Goal: Task Accomplishment & Management: Use online tool/utility

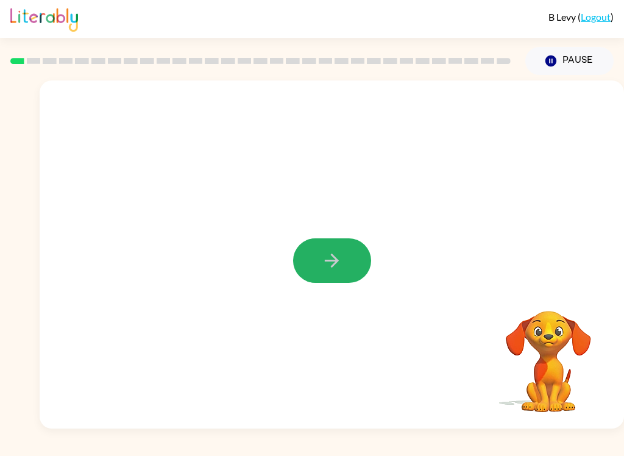
click at [338, 252] on icon "button" at bounding box center [331, 260] width 21 height 21
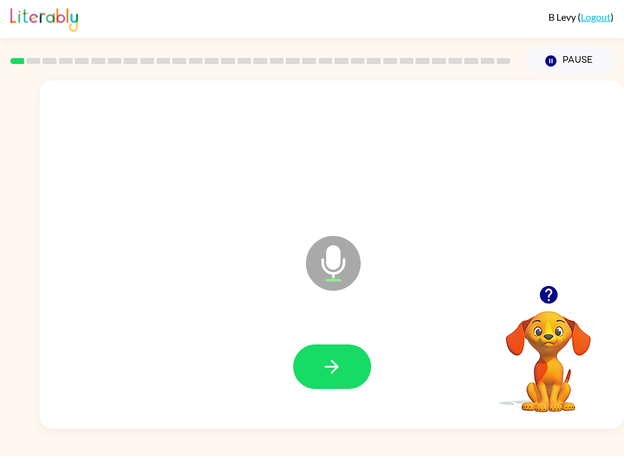
click at [345, 368] on button "button" at bounding box center [332, 366] width 78 height 44
click at [359, 367] on button "button" at bounding box center [332, 366] width 78 height 44
click at [311, 353] on button "button" at bounding box center [332, 366] width 78 height 44
click at [351, 372] on button "button" at bounding box center [332, 366] width 78 height 44
click at [342, 398] on div at bounding box center [332, 367] width 560 height 100
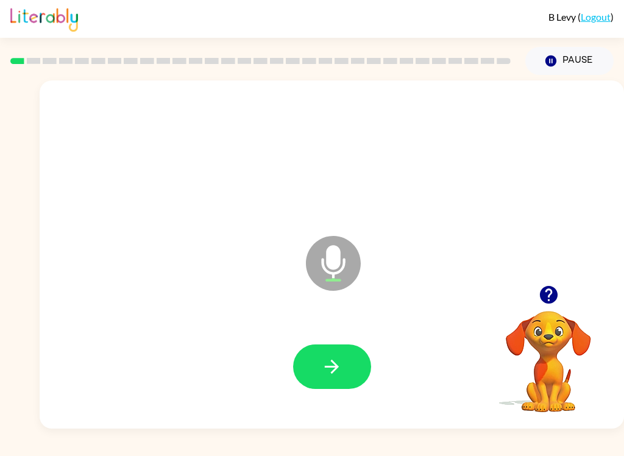
click at [323, 371] on icon "button" at bounding box center [331, 366] width 21 height 21
click at [355, 376] on button "button" at bounding box center [332, 366] width 78 height 44
click at [345, 384] on button "button" at bounding box center [332, 366] width 78 height 44
click at [339, 378] on button "button" at bounding box center [332, 366] width 78 height 44
click at [342, 411] on div at bounding box center [332, 367] width 560 height 100
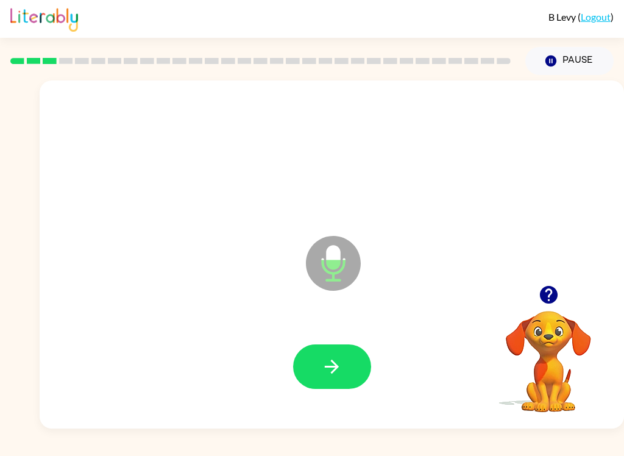
click at [343, 376] on button "button" at bounding box center [332, 366] width 78 height 44
click at [353, 373] on button "button" at bounding box center [332, 366] width 78 height 44
click at [346, 373] on button "button" at bounding box center [332, 366] width 78 height 44
click at [334, 357] on icon "button" at bounding box center [331, 366] width 21 height 21
click at [372, 352] on div at bounding box center [332, 367] width 560 height 100
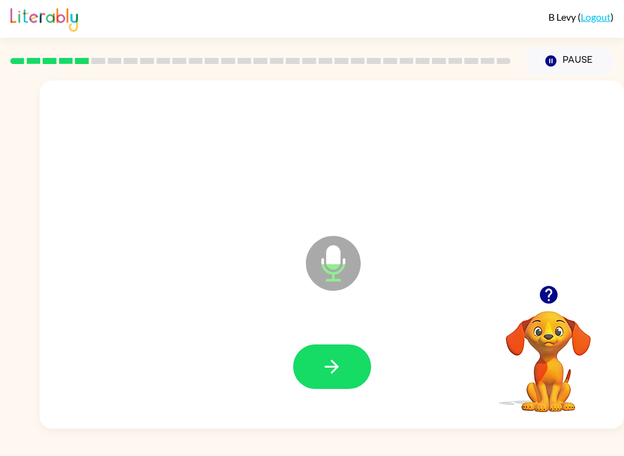
click at [364, 350] on div at bounding box center [332, 366] width 78 height 44
click at [360, 356] on button "button" at bounding box center [332, 366] width 78 height 44
click at [349, 375] on button "button" at bounding box center [332, 366] width 78 height 44
click at [348, 365] on button "button" at bounding box center [332, 366] width 78 height 44
click at [332, 383] on button "button" at bounding box center [332, 366] width 78 height 44
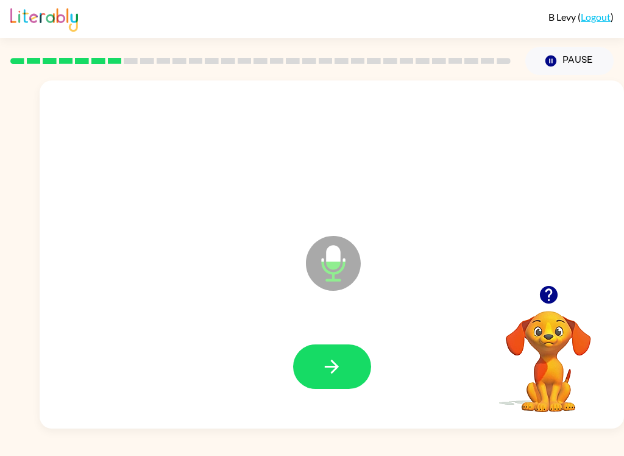
click at [334, 354] on button "button" at bounding box center [332, 366] width 78 height 44
click at [337, 371] on icon "button" at bounding box center [331, 366] width 21 height 21
click at [329, 359] on icon "button" at bounding box center [331, 366] width 21 height 21
click at [352, 347] on button "button" at bounding box center [332, 366] width 78 height 44
click at [319, 361] on button "button" at bounding box center [332, 366] width 78 height 44
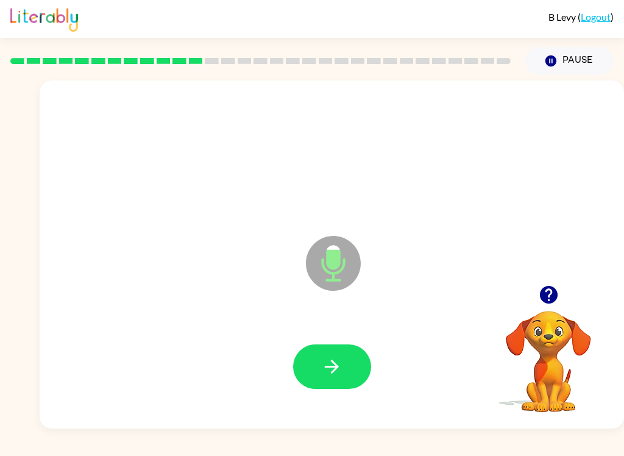
click at [337, 354] on button "button" at bounding box center [332, 366] width 78 height 44
click at [337, 376] on icon "button" at bounding box center [331, 366] width 21 height 21
click at [345, 370] on button "button" at bounding box center [332, 366] width 78 height 44
click at [327, 375] on icon "button" at bounding box center [331, 366] width 21 height 21
click at [326, 373] on icon "button" at bounding box center [331, 366] width 21 height 21
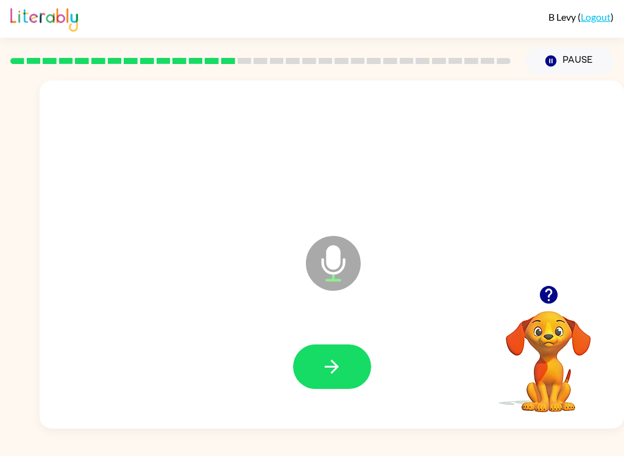
click at [358, 372] on button "button" at bounding box center [332, 366] width 78 height 44
click at [319, 362] on button "button" at bounding box center [332, 366] width 78 height 44
click at [340, 375] on icon "button" at bounding box center [331, 366] width 21 height 21
click at [322, 384] on button "button" at bounding box center [332, 366] width 78 height 44
click at [319, 376] on button "button" at bounding box center [332, 366] width 78 height 44
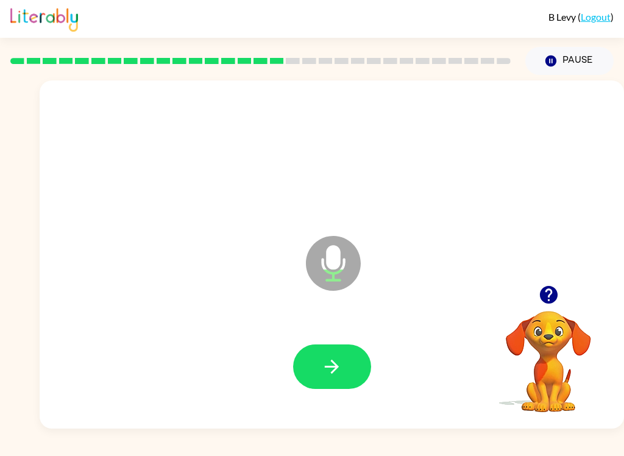
click at [321, 360] on icon "button" at bounding box center [331, 366] width 21 height 21
click at [317, 348] on button "button" at bounding box center [332, 366] width 78 height 44
click at [334, 368] on icon "button" at bounding box center [331, 366] width 21 height 21
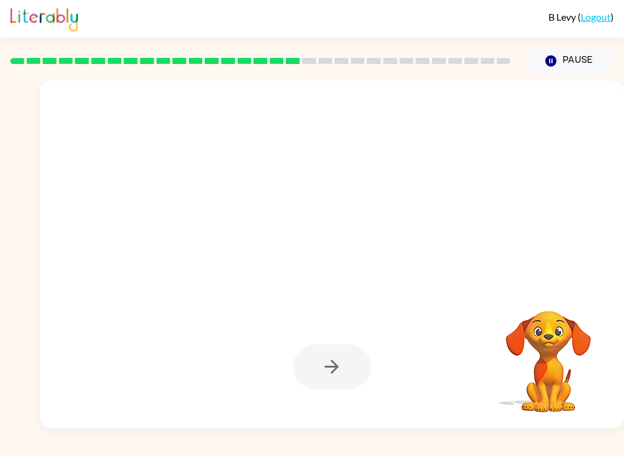
click at [328, 424] on div at bounding box center [332, 254] width 584 height 348
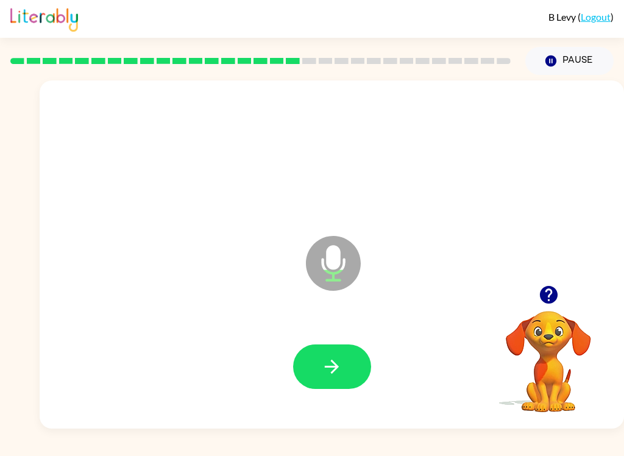
click at [326, 362] on icon "button" at bounding box center [331, 366] width 21 height 21
click at [361, 382] on button "button" at bounding box center [332, 366] width 78 height 44
click at [320, 367] on button "button" at bounding box center [332, 366] width 78 height 44
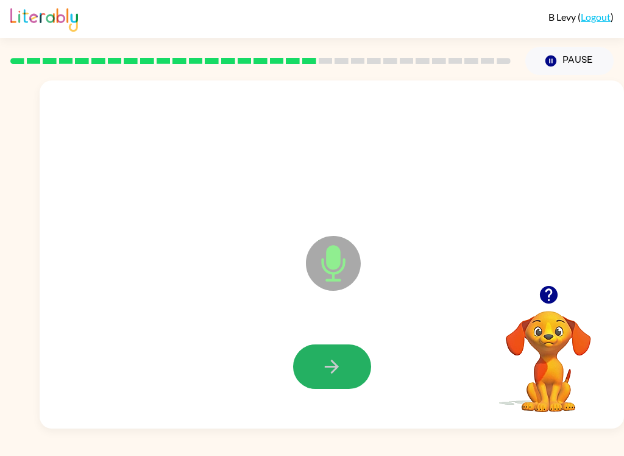
click at [319, 365] on button "button" at bounding box center [332, 366] width 78 height 44
click at [340, 382] on button "button" at bounding box center [332, 366] width 78 height 44
click at [321, 364] on icon "button" at bounding box center [331, 366] width 21 height 21
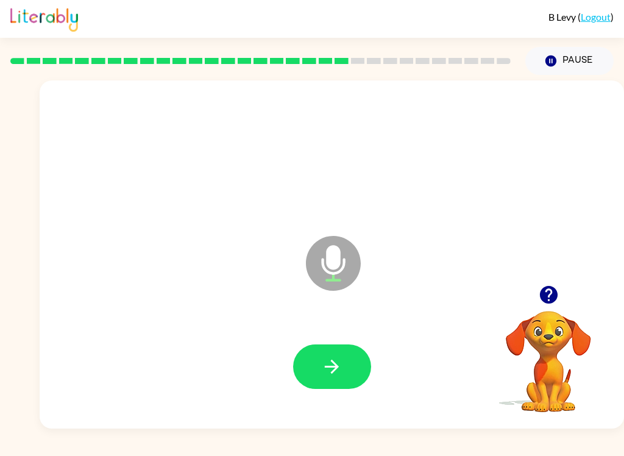
click at [300, 381] on button "button" at bounding box center [332, 366] width 78 height 44
click at [333, 353] on button "button" at bounding box center [332, 366] width 78 height 44
click at [183, 321] on div at bounding box center [332, 367] width 560 height 100
click at [318, 370] on button "button" at bounding box center [332, 366] width 78 height 44
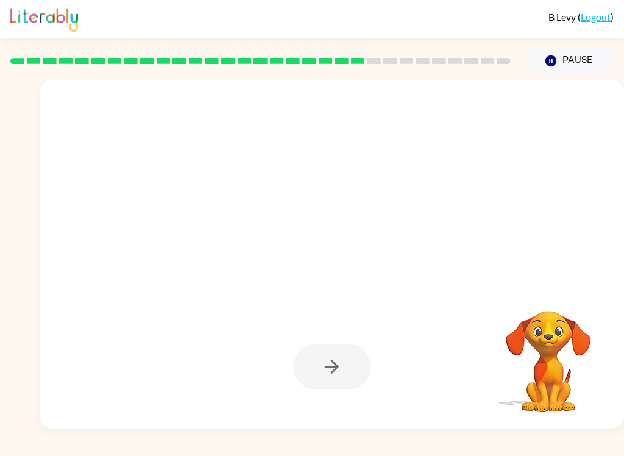
click at [314, 360] on div at bounding box center [332, 366] width 78 height 44
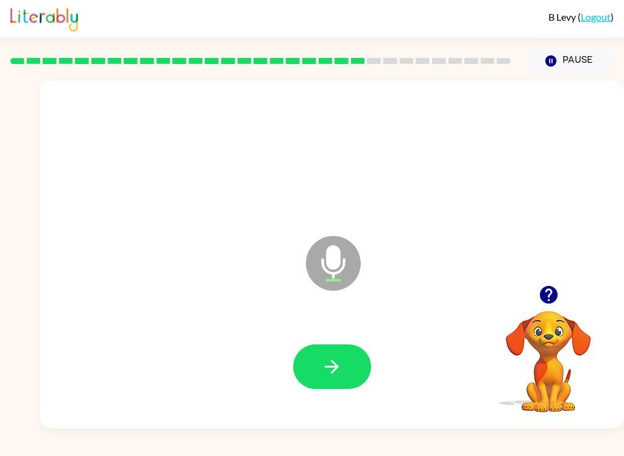
click at [295, 349] on div at bounding box center [332, 366] width 78 height 44
click at [309, 367] on button "button" at bounding box center [332, 366] width 78 height 44
click at [353, 365] on button "button" at bounding box center [332, 366] width 78 height 44
click at [329, 372] on icon "button" at bounding box center [331, 366] width 21 height 21
click at [329, 365] on icon "button" at bounding box center [331, 366] width 21 height 21
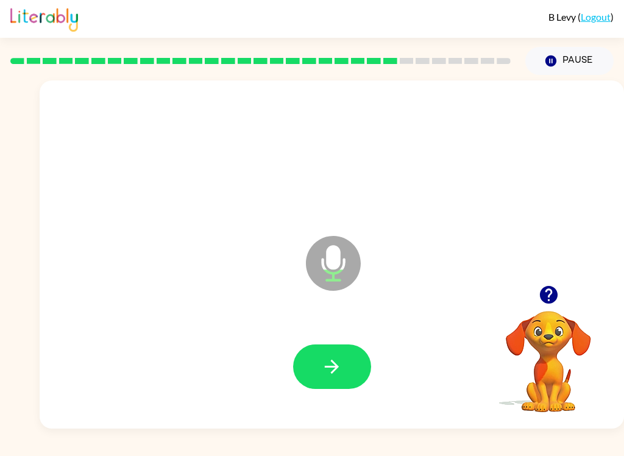
click at [322, 361] on icon "button" at bounding box center [331, 366] width 21 height 21
click at [338, 365] on icon "button" at bounding box center [331, 366] width 21 height 21
click at [336, 362] on icon "button" at bounding box center [331, 366] width 21 height 21
click at [326, 374] on icon "button" at bounding box center [331, 366] width 21 height 21
click at [335, 383] on button "button" at bounding box center [332, 366] width 78 height 44
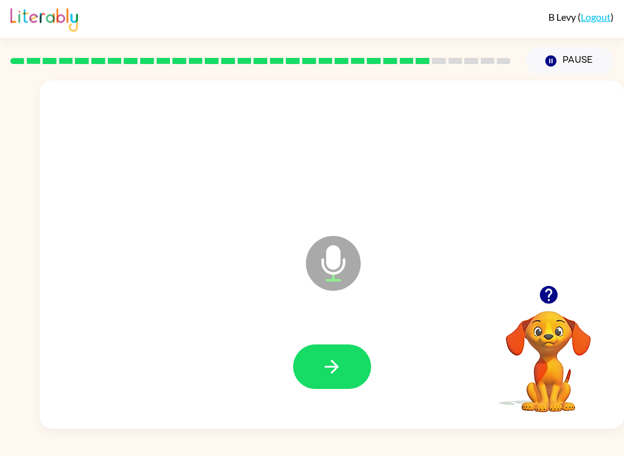
click at [325, 386] on button "button" at bounding box center [332, 366] width 78 height 44
click at [323, 354] on button "button" at bounding box center [332, 366] width 78 height 44
click at [92, 450] on div "[PERSON_NAME] ( Logout ) Pause Pause Microphone The Microphone is here when it …" at bounding box center [312, 228] width 624 height 456
click at [327, 360] on icon "button" at bounding box center [331, 366] width 21 height 21
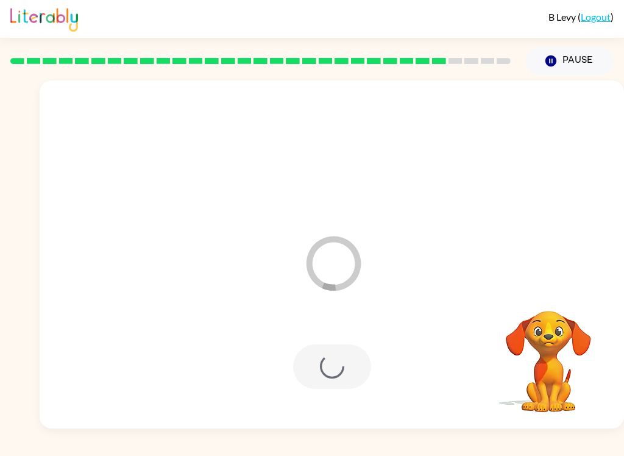
click at [328, 359] on div at bounding box center [332, 366] width 78 height 44
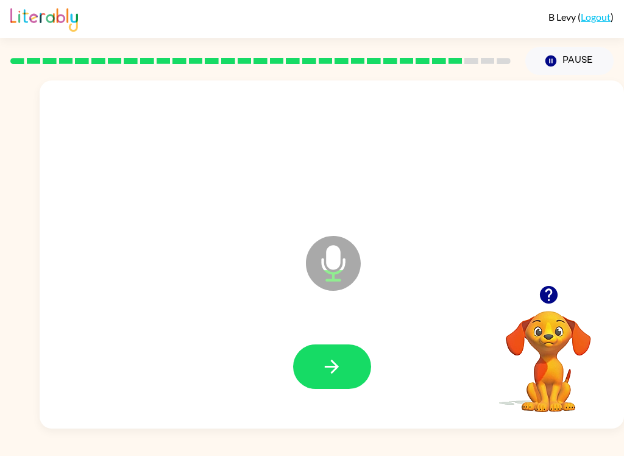
click at [344, 365] on button "button" at bounding box center [332, 366] width 78 height 44
click at [326, 354] on button "button" at bounding box center [332, 366] width 78 height 44
click at [324, 361] on icon "button" at bounding box center [331, 366] width 21 height 21
click at [337, 365] on icon "button" at bounding box center [332, 366] width 14 height 14
click at [340, 381] on button "button" at bounding box center [332, 366] width 78 height 44
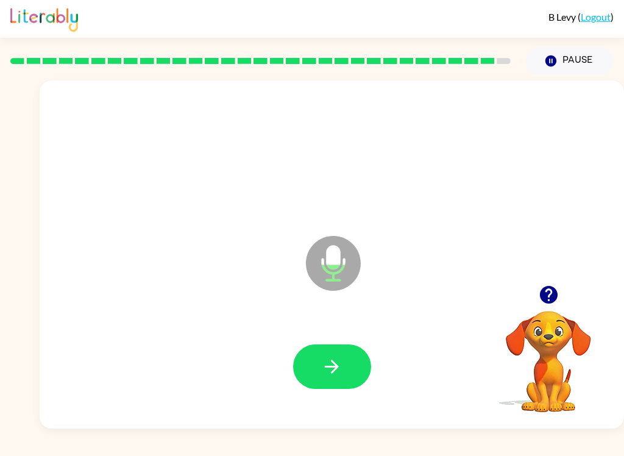
click at [337, 365] on icon "button" at bounding box center [331, 366] width 21 height 21
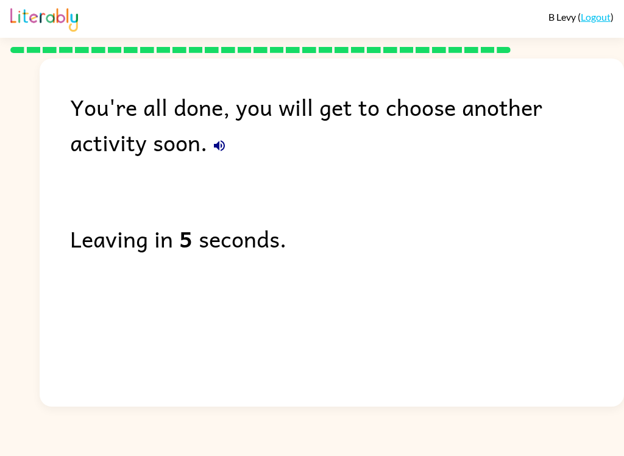
click at [619, 379] on div "You're all done, you will get to choose another activity soon. Leaving in 5 sec…" at bounding box center [332, 229] width 584 height 342
